Goal: Task Accomplishment & Management: Use online tool/utility

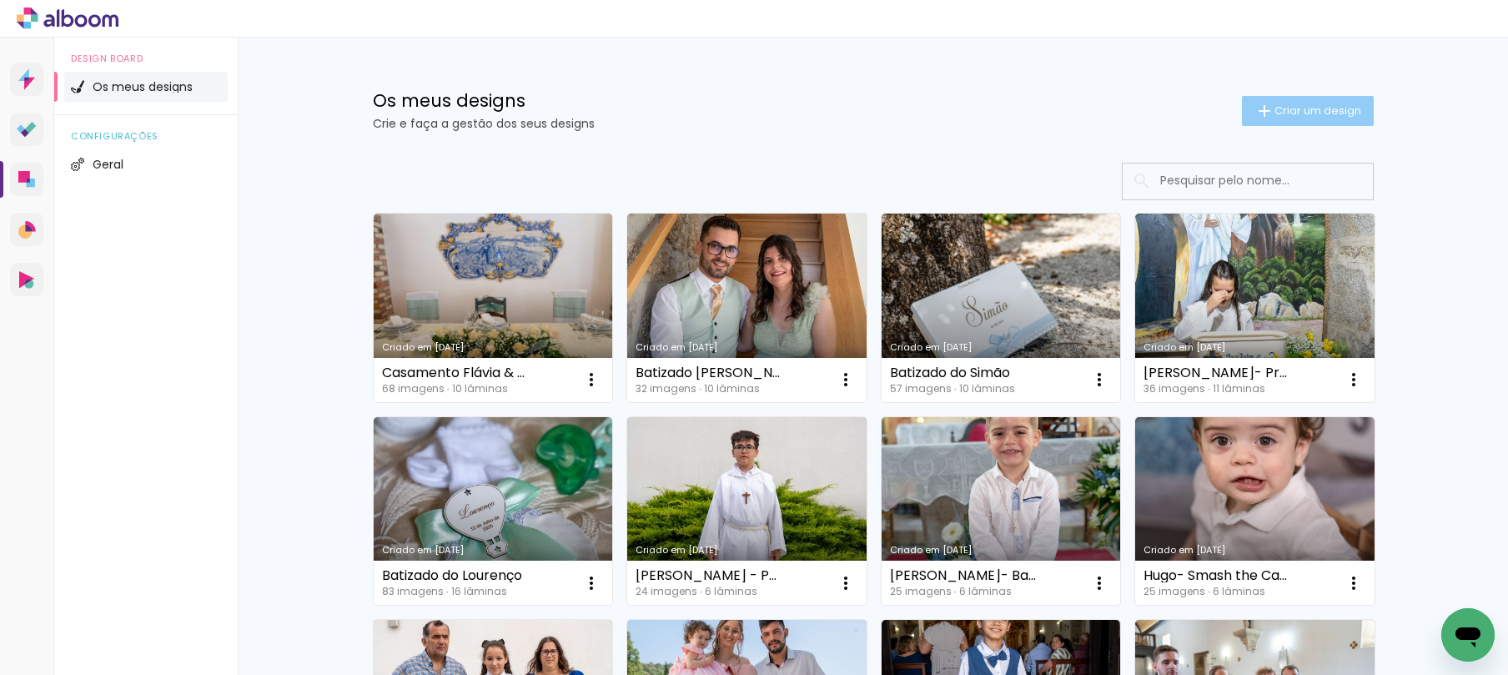
click at [1263, 111] on iron-icon at bounding box center [1264, 111] width 20 height 20
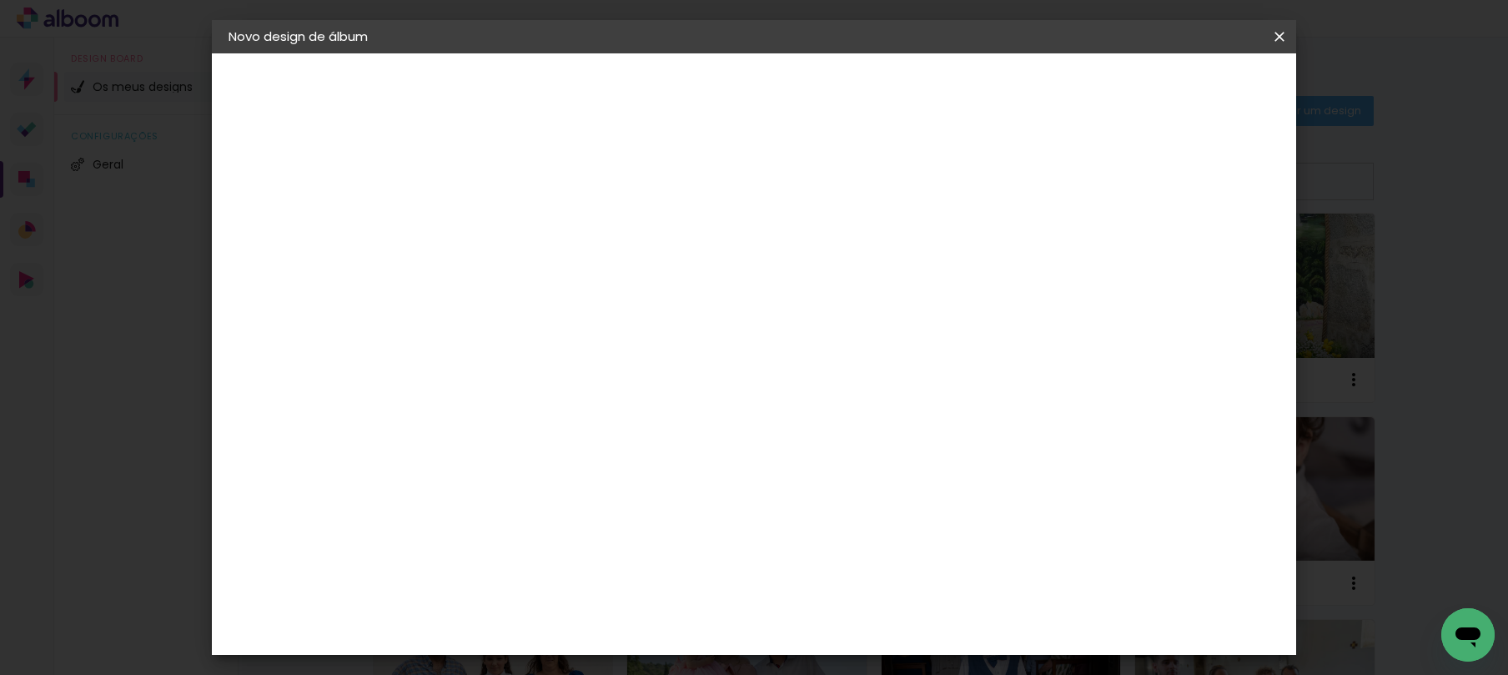
click at [501, 229] on input at bounding box center [501, 224] width 0 height 26
type input "Finalista [PERSON_NAME]"
type paper-input "Finalista [PERSON_NAME]"
click at [0, 0] on slot "Avançar" at bounding box center [0, 0] width 0 height 0
click at [746, 256] on paper-item "Tamanho Livre" at bounding box center [683, 256] width 126 height 43
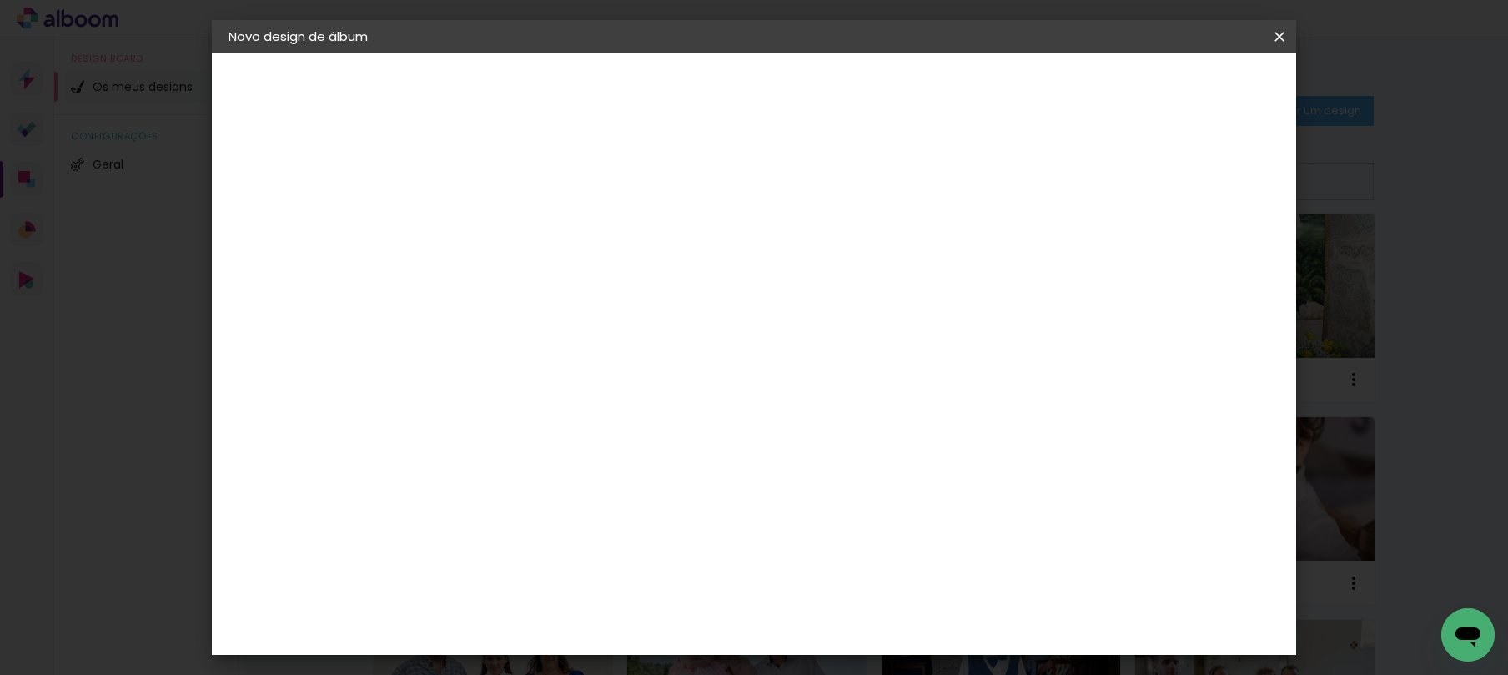
click at [746, 74] on paper-button "Avançar" at bounding box center [705, 88] width 82 height 28
click at [475, 469] on div "cm" at bounding box center [480, 473] width 20 height 25
drag, startPoint x: 448, startPoint y: 465, endPoint x: 423, endPoint y: 458, distance: 25.9
click at [423, 53] on quentale-album-spec "Iniciar design Iniciar design" at bounding box center [754, 53] width 1084 height 0
drag, startPoint x: 478, startPoint y: 470, endPoint x: 469, endPoint y: 472, distance: 9.3
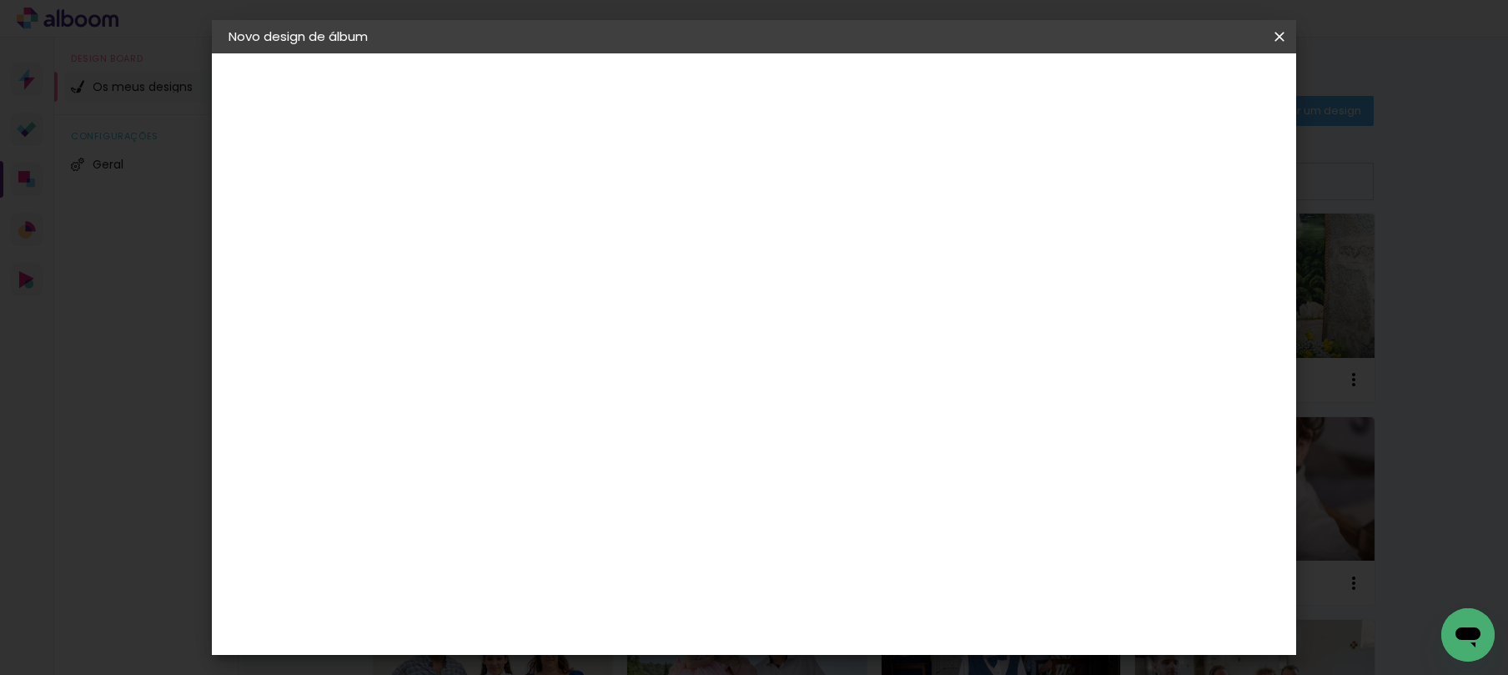
click at [476, 471] on div "cm" at bounding box center [480, 473] width 20 height 25
click at [469, 472] on input "30" at bounding box center [448, 473] width 43 height 25
type input "3"
type input "25,5"
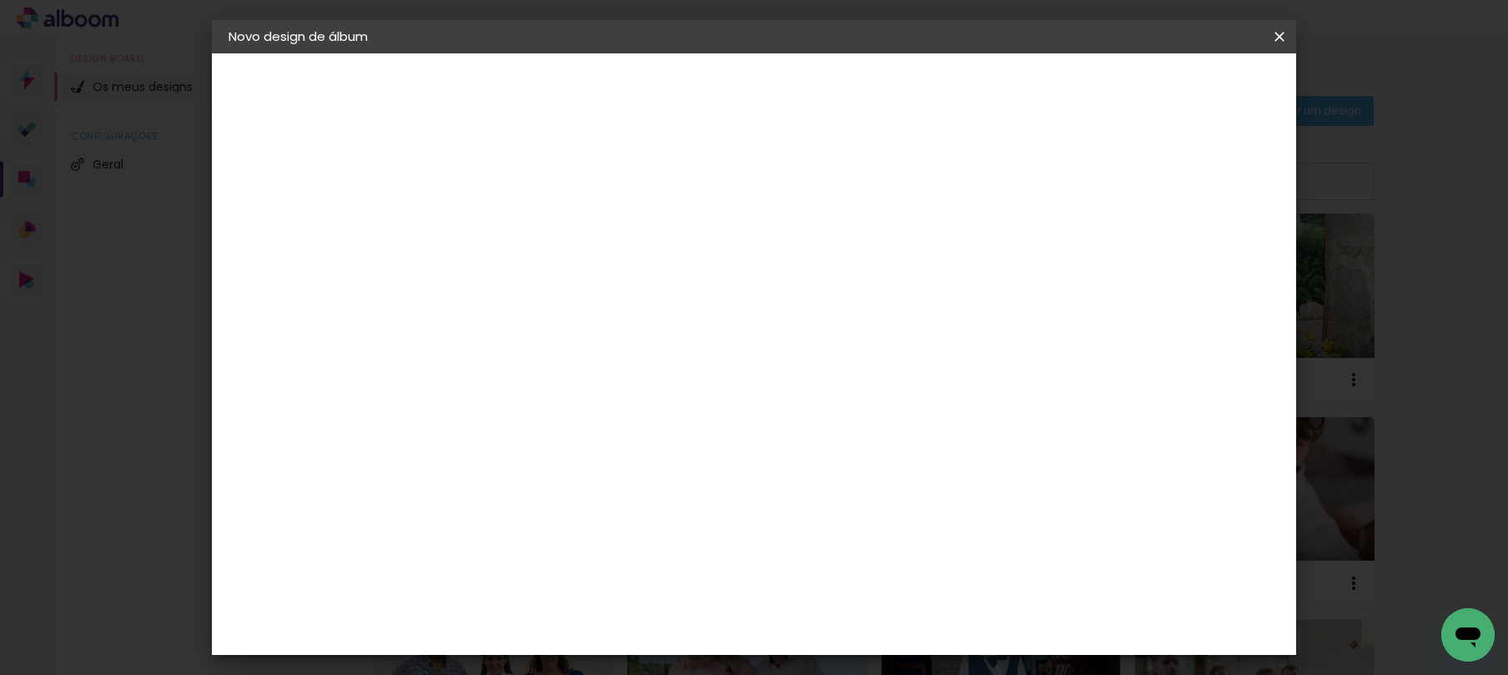
type paper-input "25,5"
click at [869, 598] on div "cm" at bounding box center [878, 592] width 20 height 25
drag, startPoint x: 868, startPoint y: 597, endPoint x: 827, endPoint y: 590, distance: 41.4
click at [827, 590] on div "60" at bounding box center [856, 592] width 63 height 25
type paper-input "60"
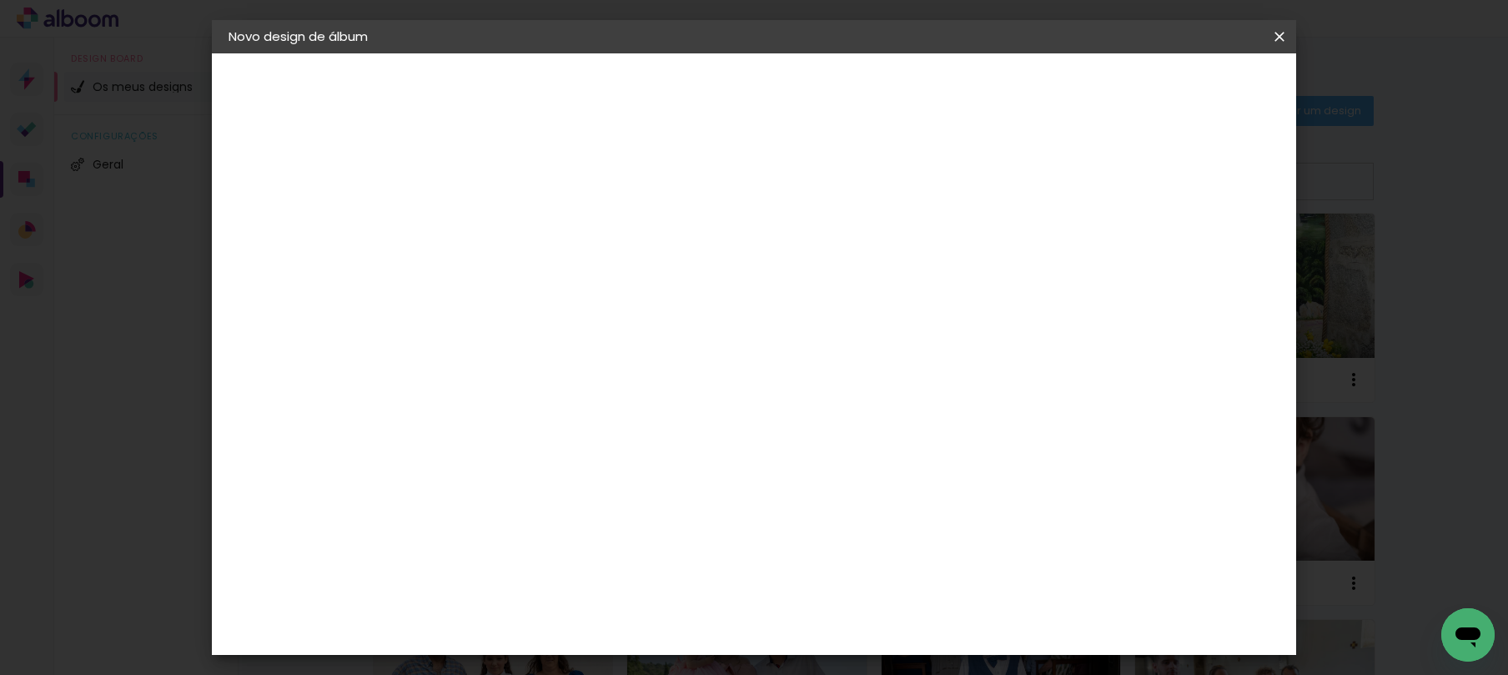
click at [861, 595] on input "60" at bounding box center [846, 592] width 43 height 25
click at [866, 588] on input "60" at bounding box center [846, 592] width 43 height 25
type input "6"
type input "41"
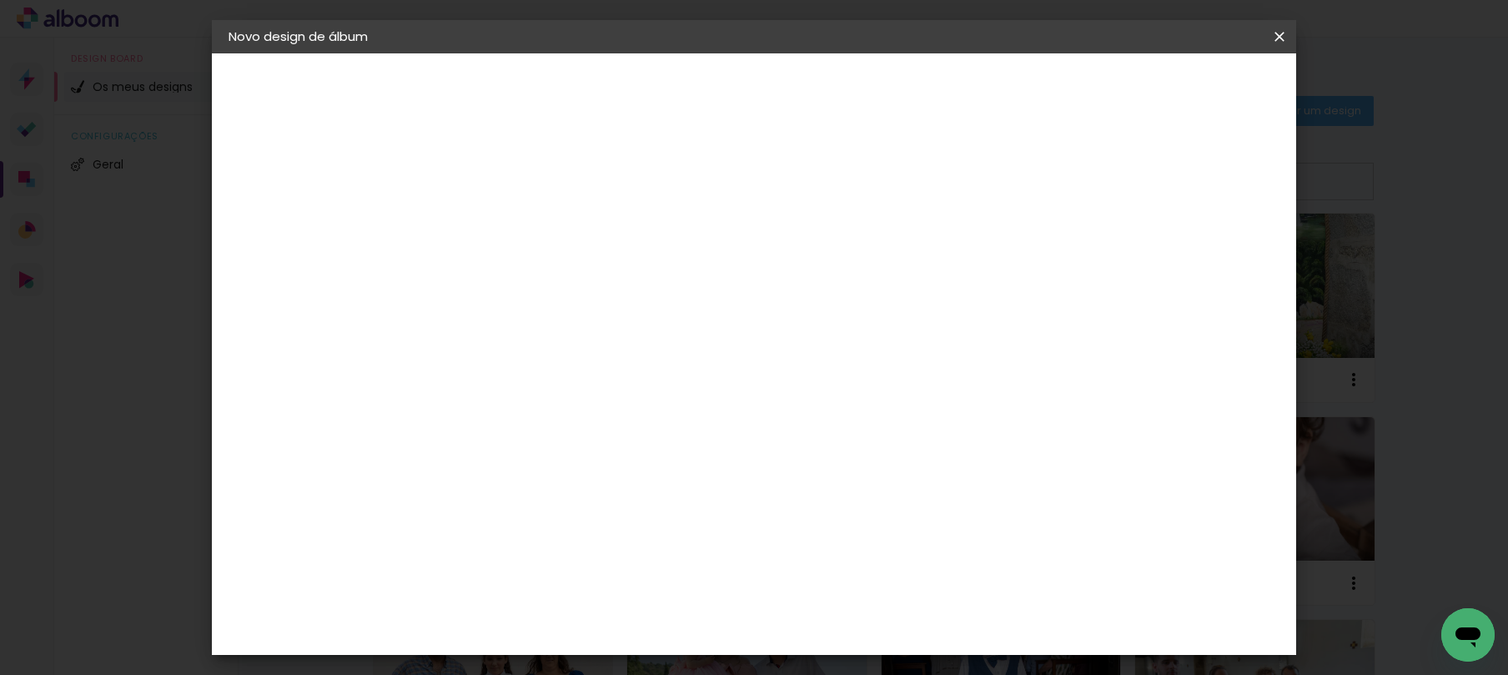
type paper-input "41"
drag, startPoint x: 859, startPoint y: 625, endPoint x: 866, endPoint y: 632, distance: 10.0
click at [860, 625] on input "41" at bounding box center [846, 624] width 43 height 25
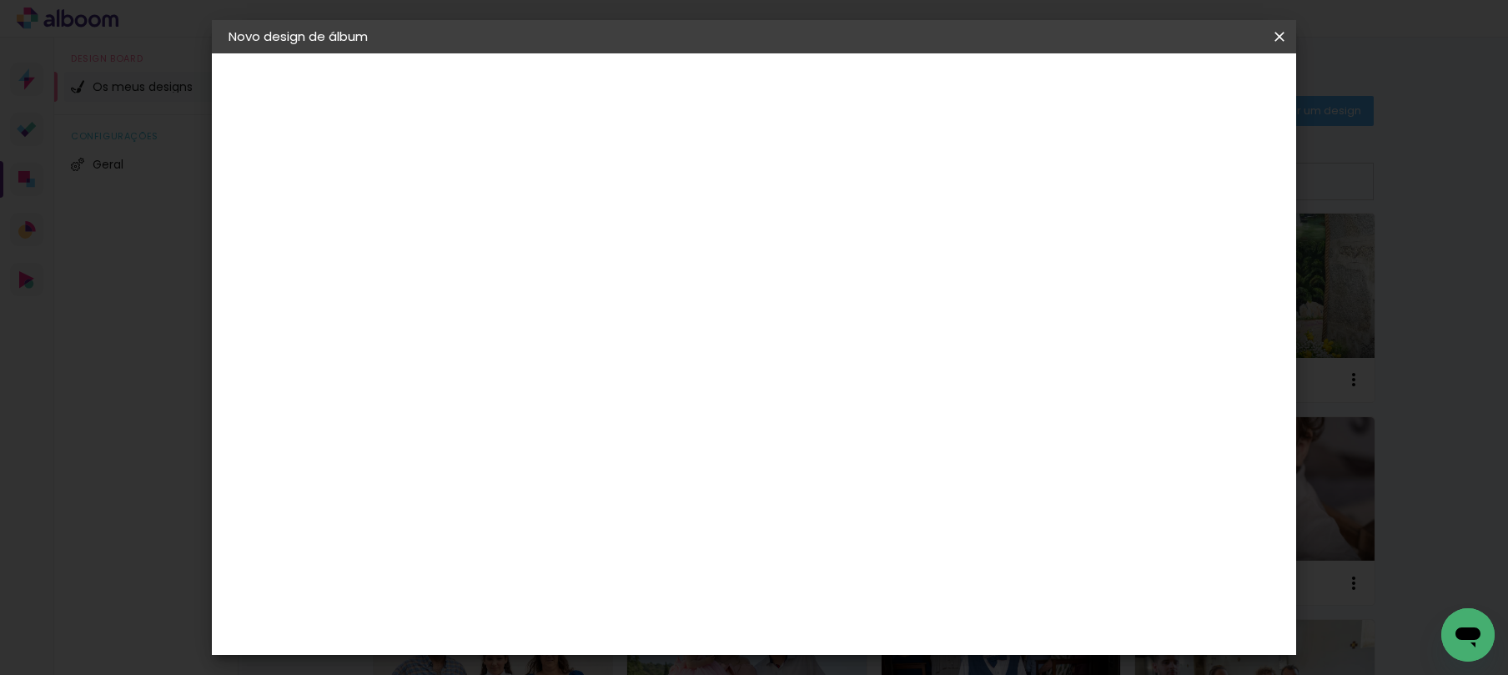
type input "51"
type paper-input "51"
click at [1175, 85] on span "Iniciar design" at bounding box center [1137, 89] width 76 height 12
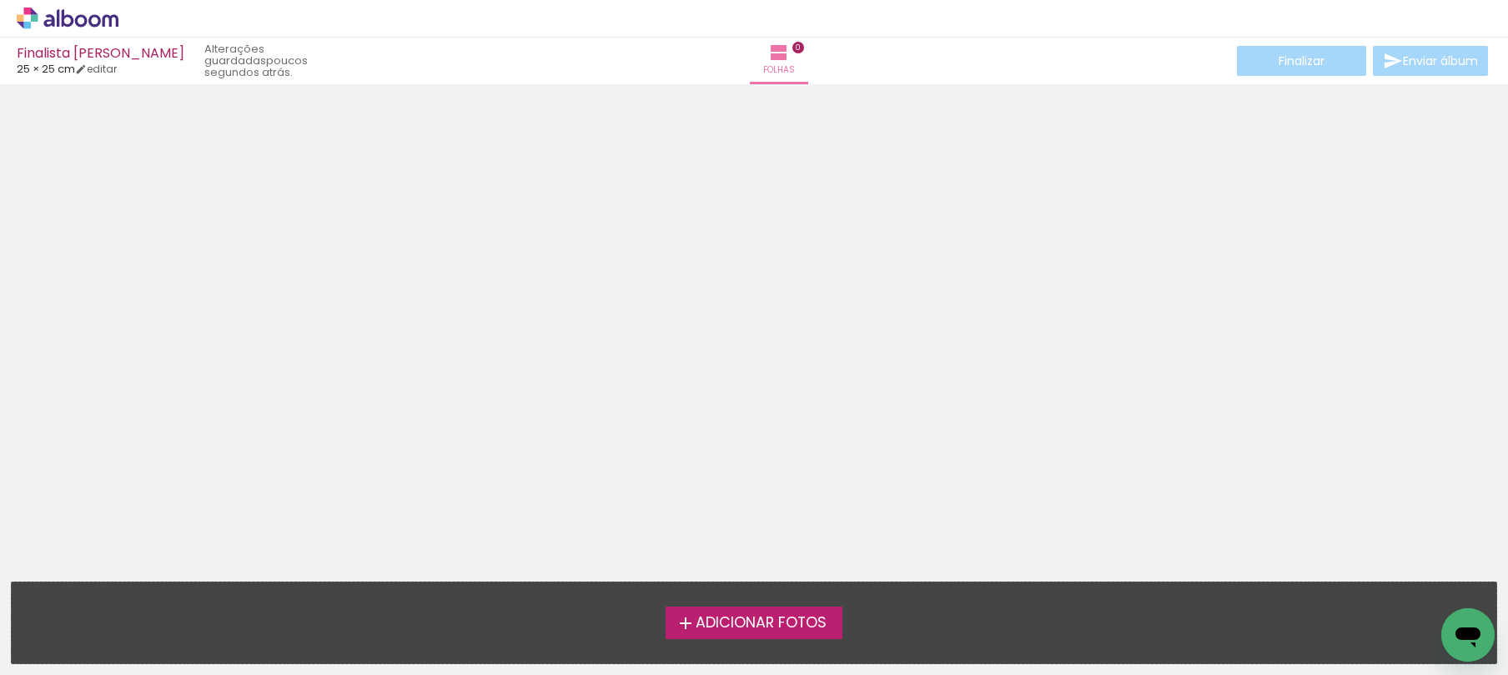
click at [685, 617] on iron-icon at bounding box center [686, 623] width 20 height 20
click at [0, 0] on input "file" at bounding box center [0, 0] width 0 height 0
